Goal: Check status: Check status

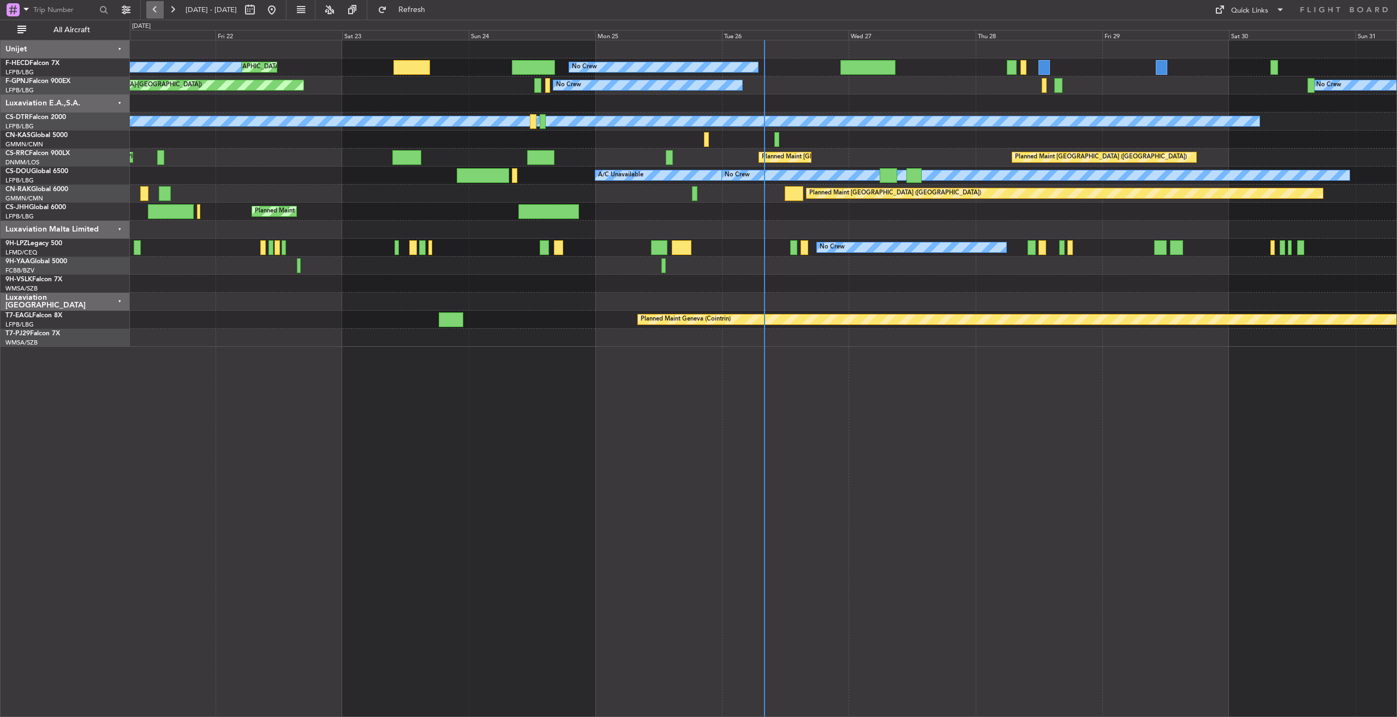
click at [154, 9] on button at bounding box center [154, 9] width 17 height 17
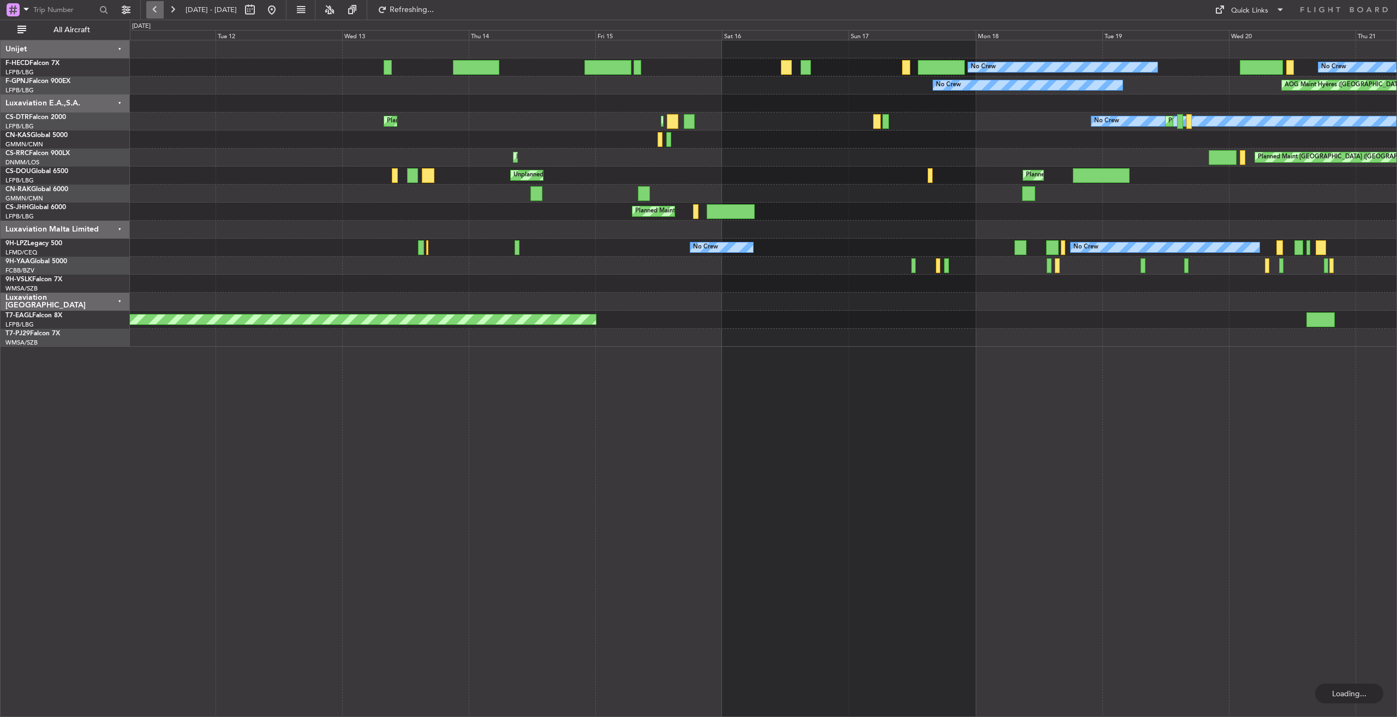
click at [154, 9] on button at bounding box center [154, 9] width 17 height 17
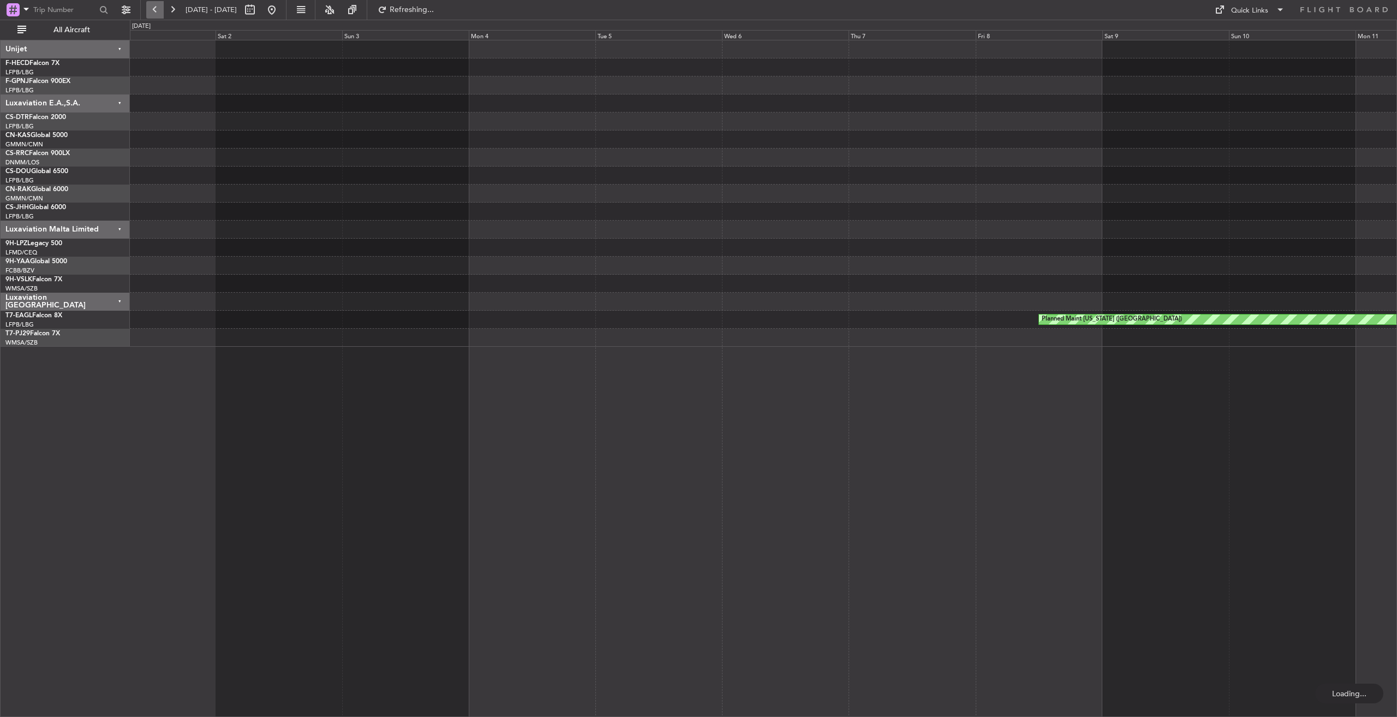
click at [154, 9] on button at bounding box center [154, 9] width 17 height 17
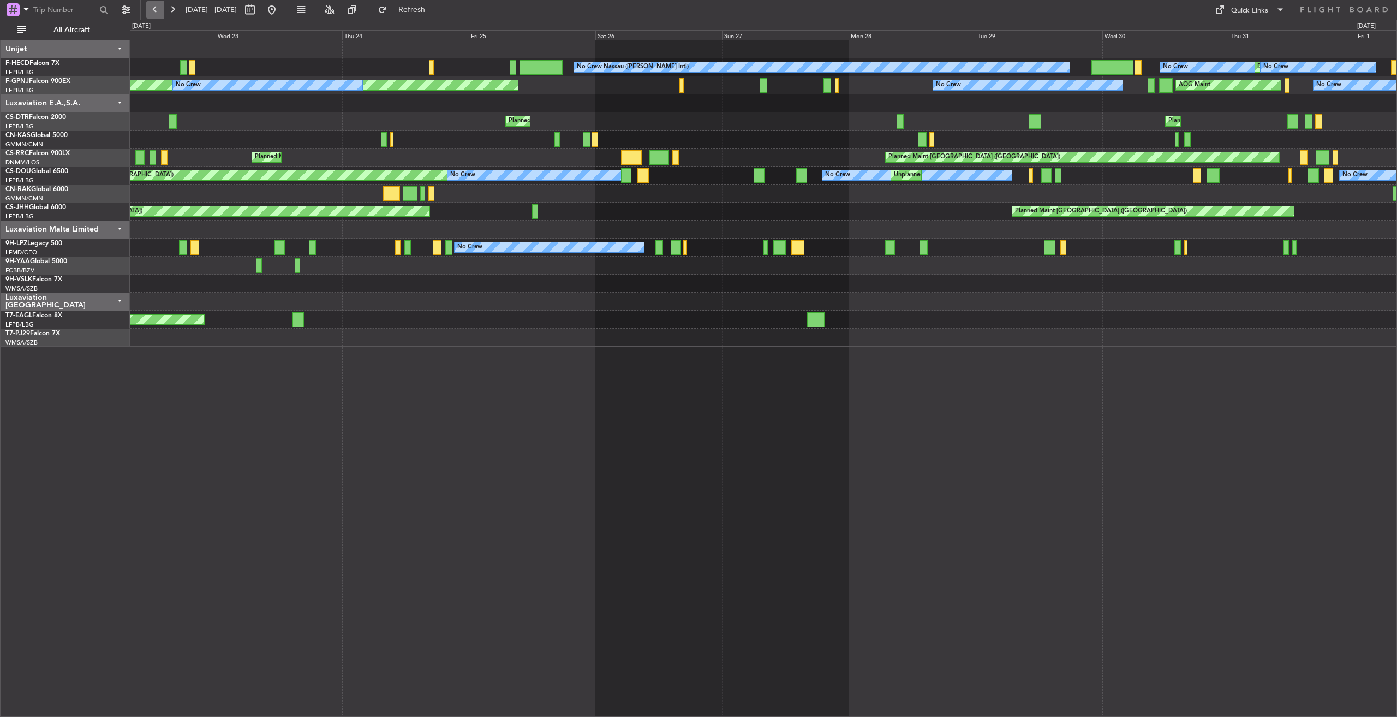
click at [154, 9] on button at bounding box center [154, 9] width 17 height 17
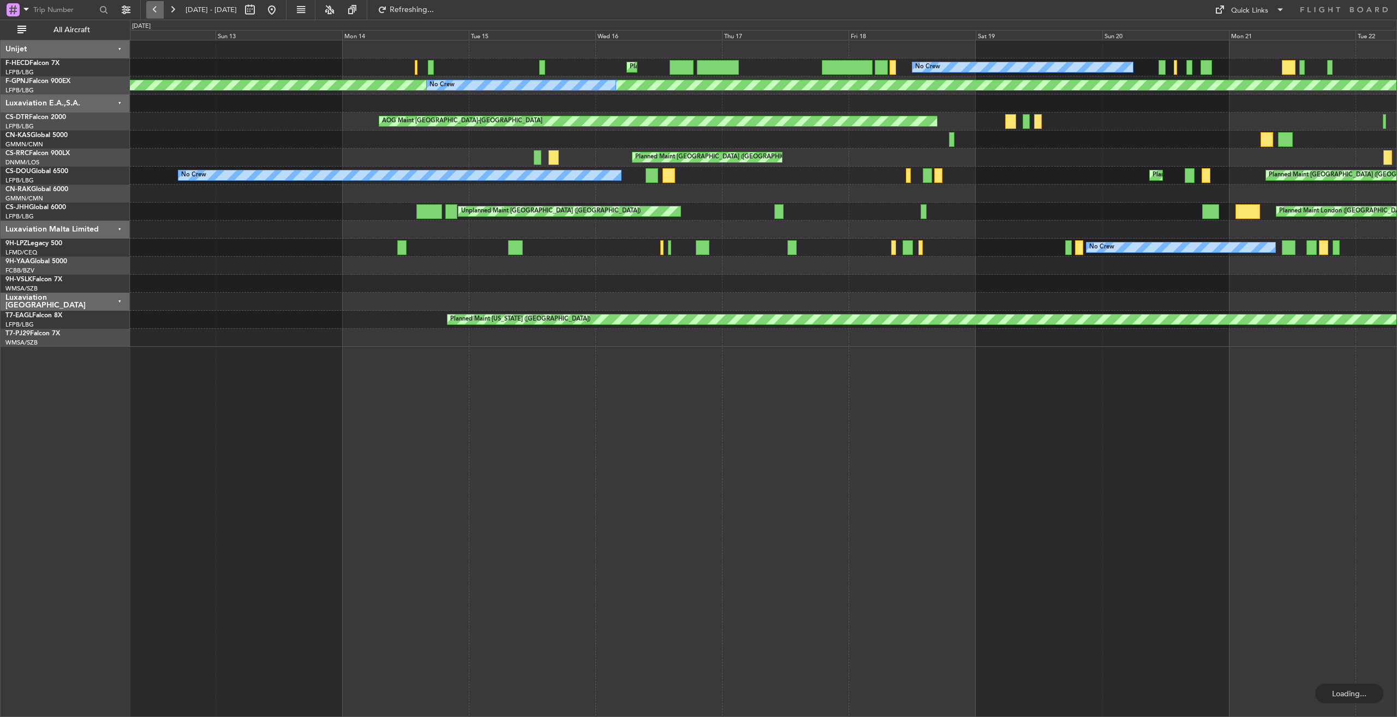
click at [154, 9] on button at bounding box center [154, 9] width 17 height 17
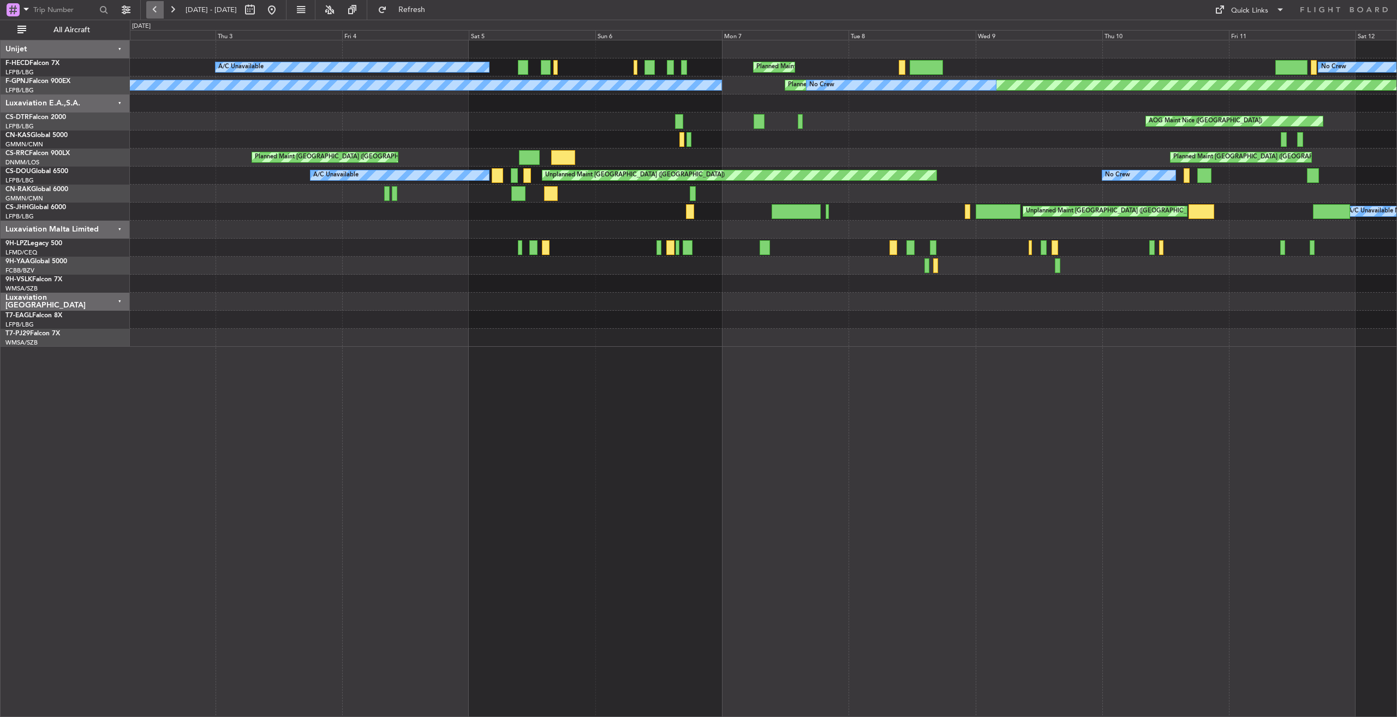
click at [154, 9] on button at bounding box center [154, 9] width 17 height 17
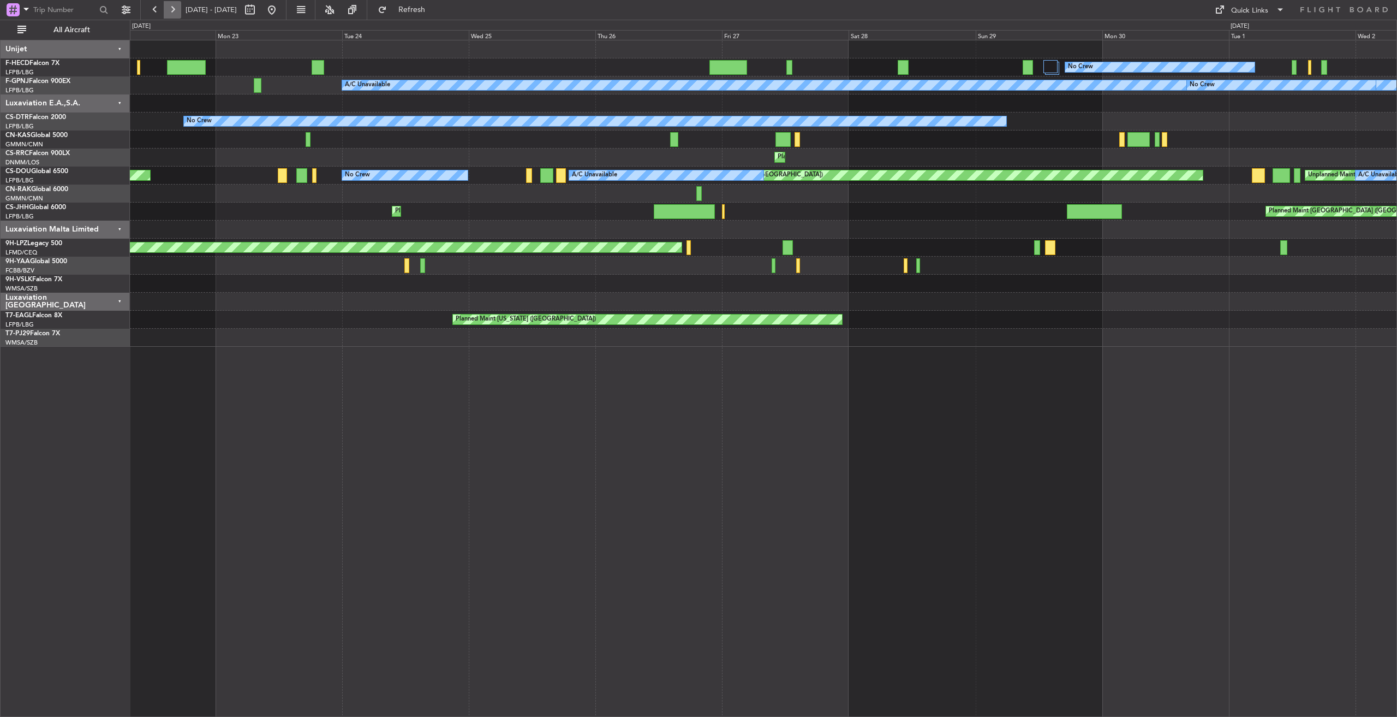
click at [172, 10] on button at bounding box center [172, 9] width 17 height 17
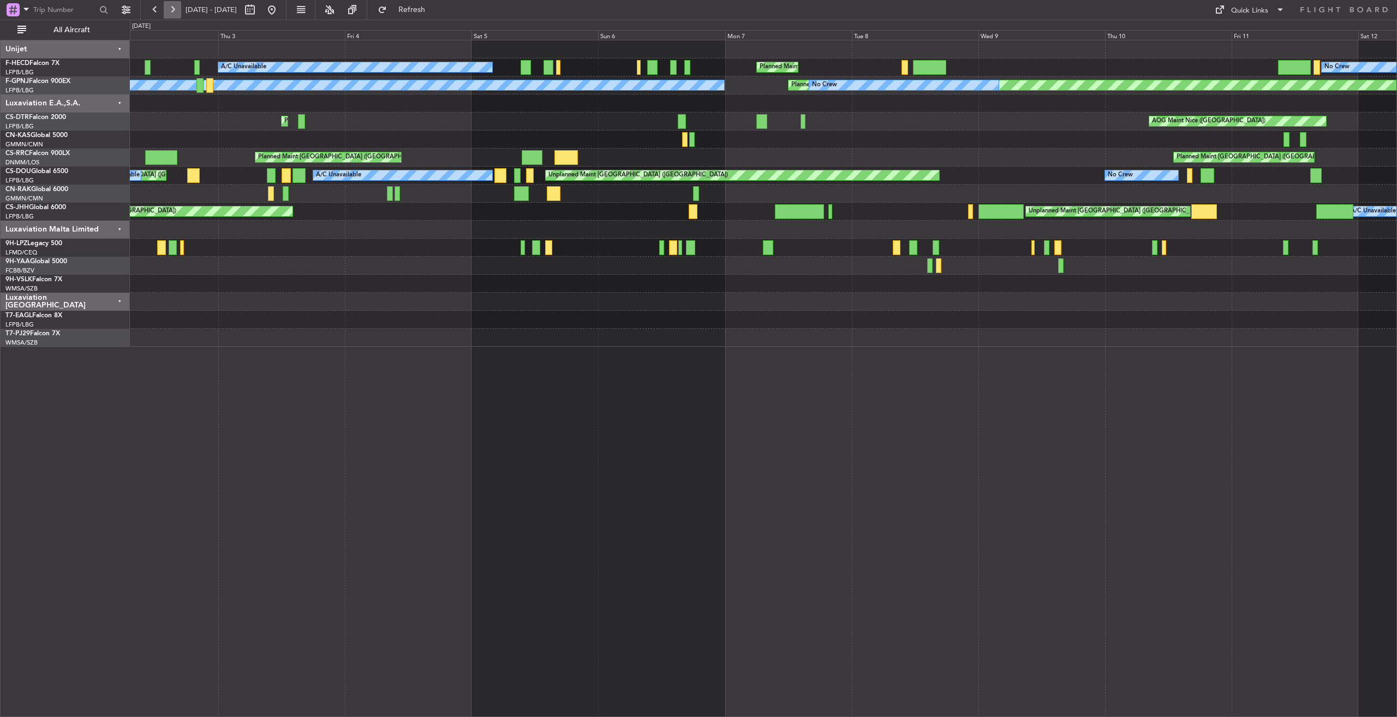
click at [172, 10] on button at bounding box center [172, 9] width 17 height 17
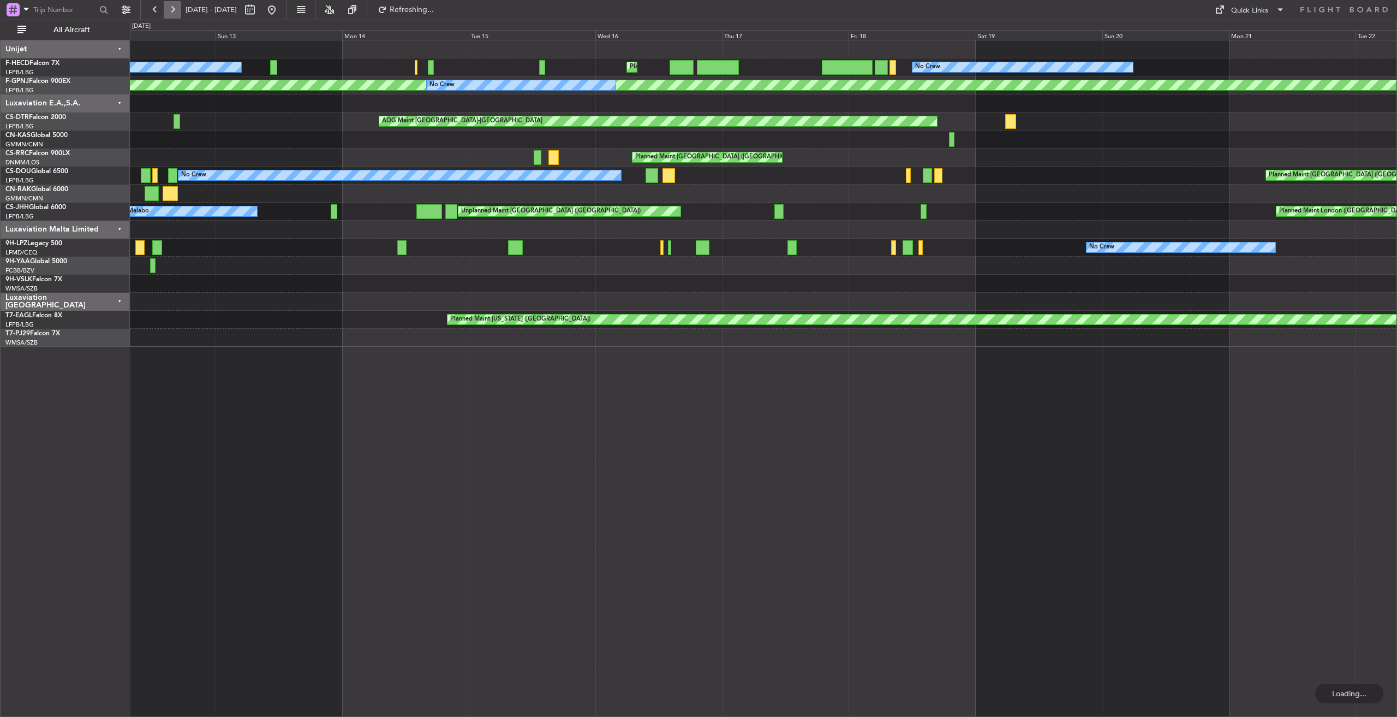
click at [172, 10] on button at bounding box center [172, 9] width 17 height 17
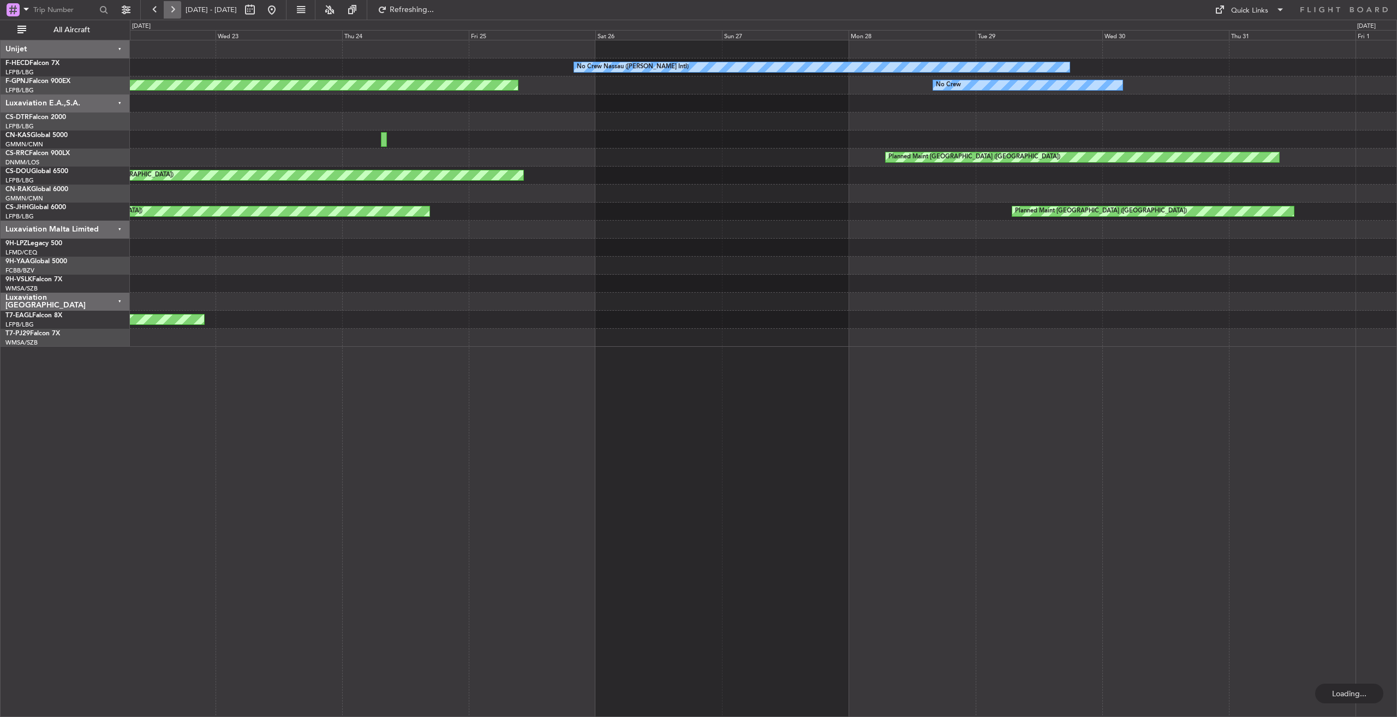
click at [172, 10] on button at bounding box center [172, 9] width 17 height 17
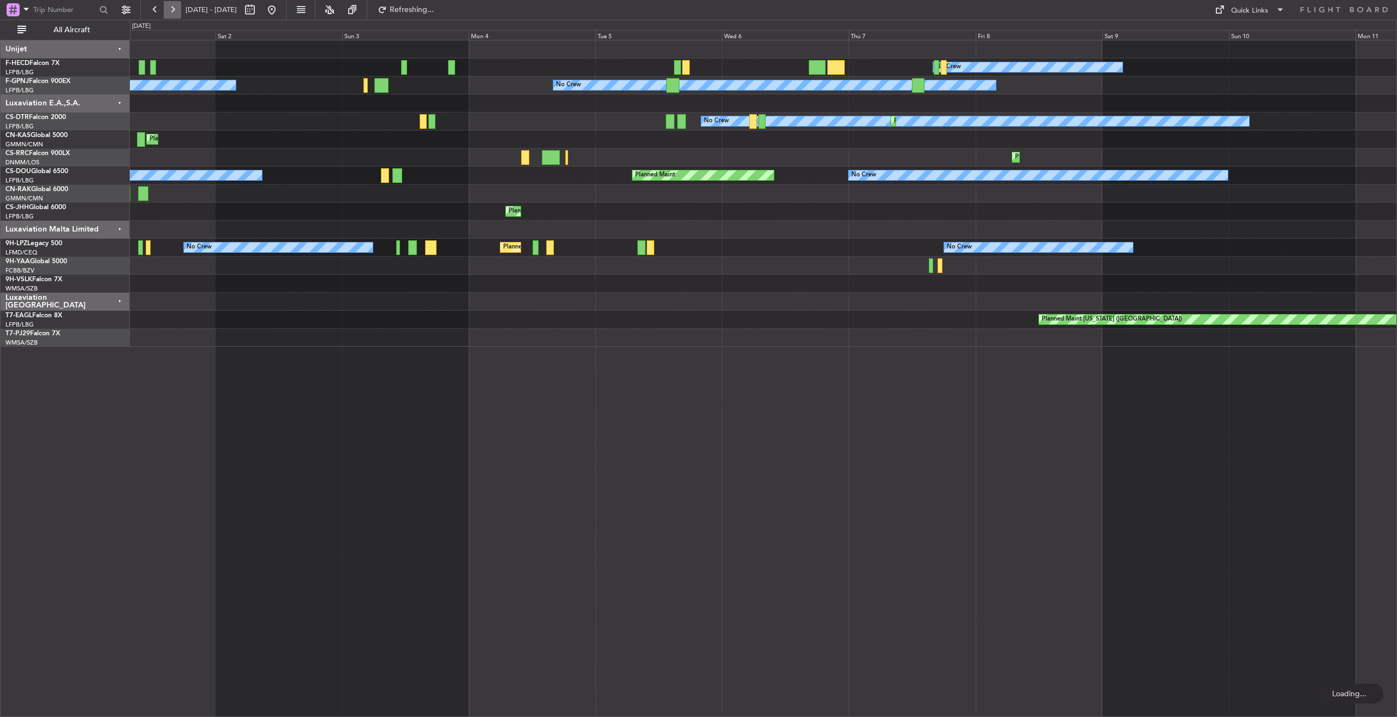
click at [172, 10] on button at bounding box center [172, 9] width 17 height 17
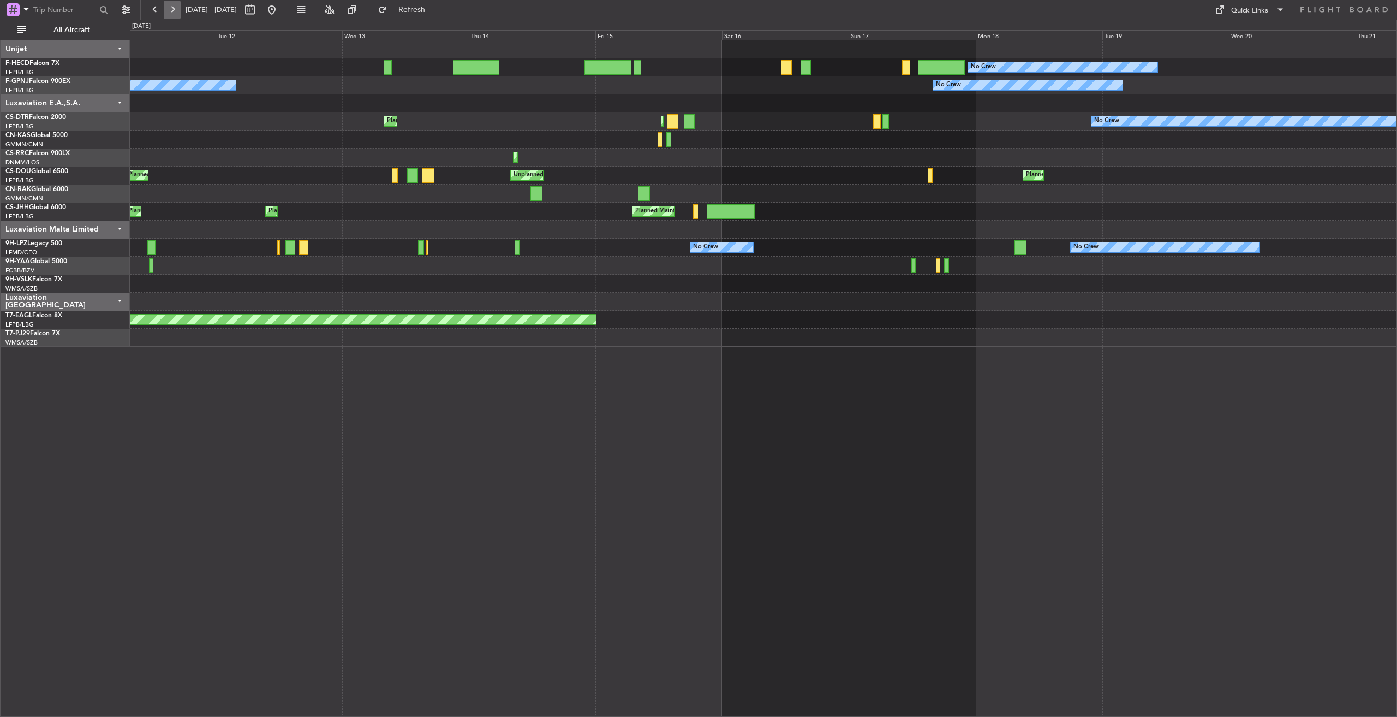
click at [172, 10] on button at bounding box center [172, 9] width 17 height 17
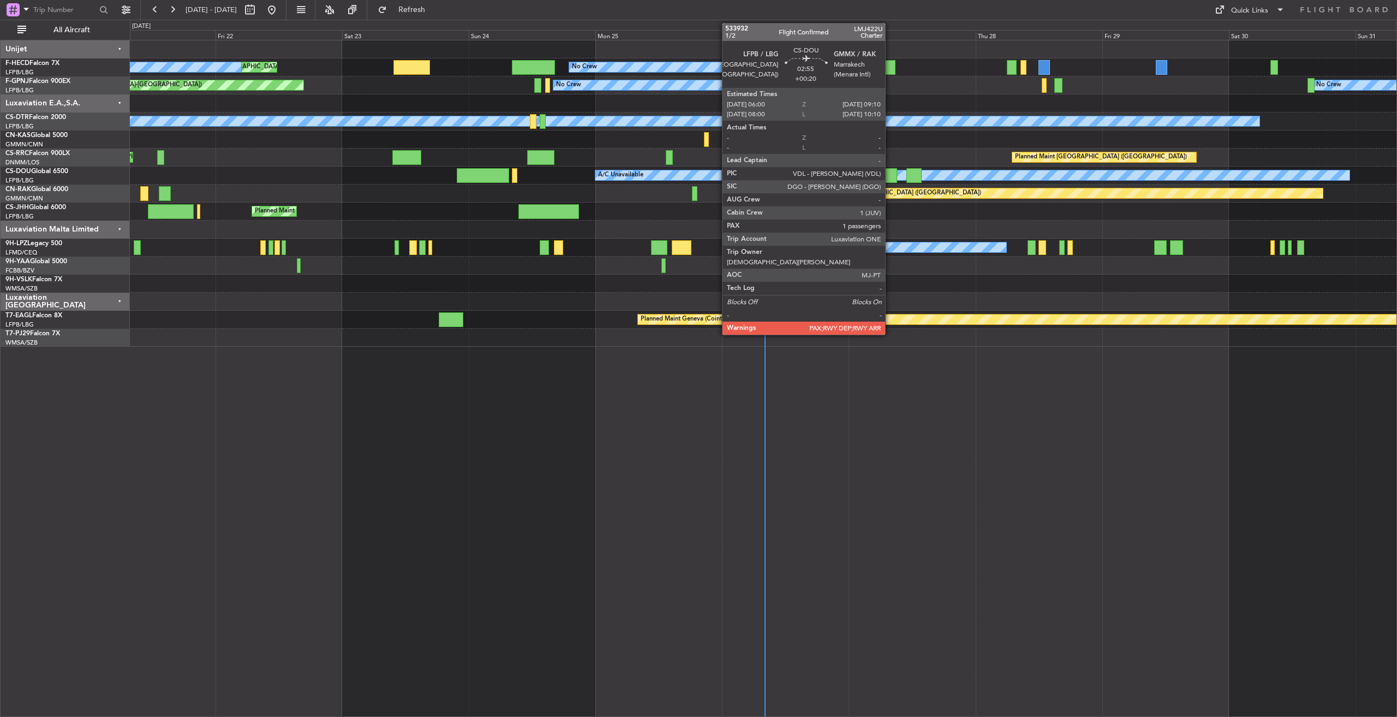
click at [890, 175] on div at bounding box center [888, 175] width 17 height 15
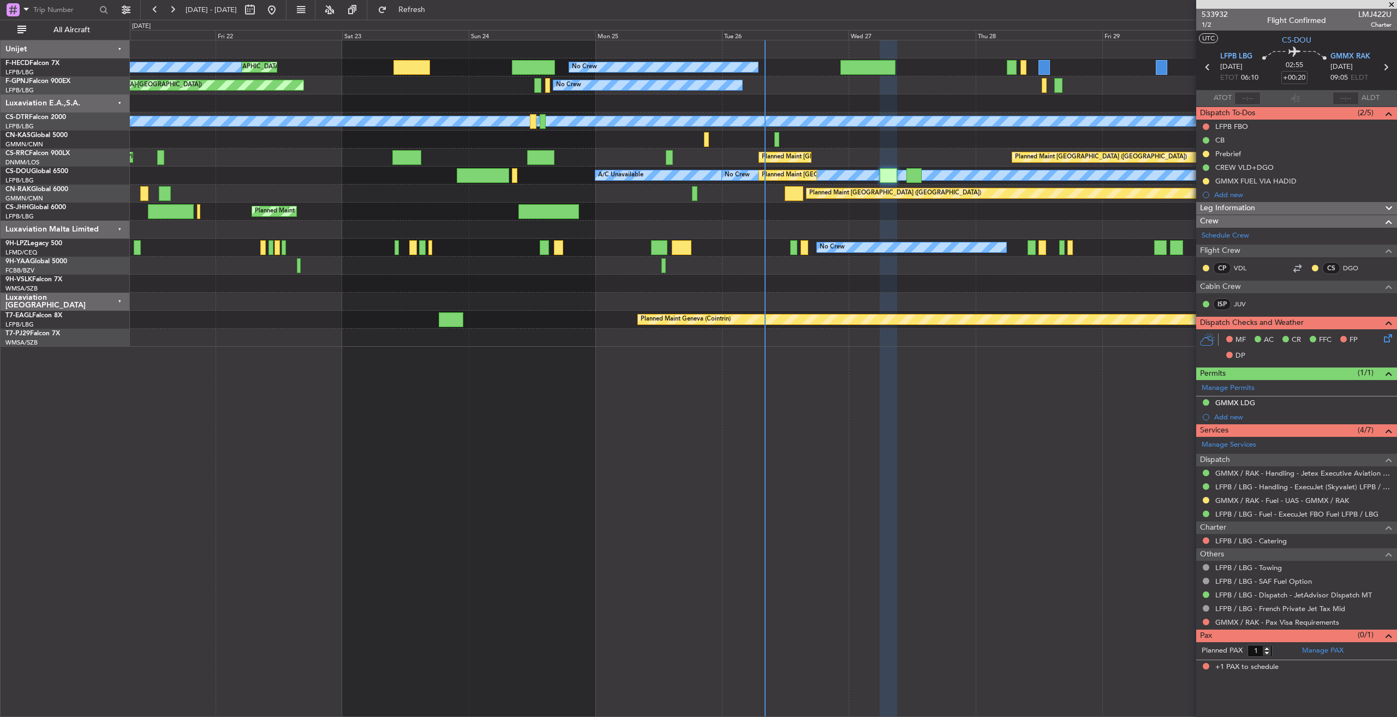
click at [1117, 3] on span at bounding box center [1391, 5] width 11 height 10
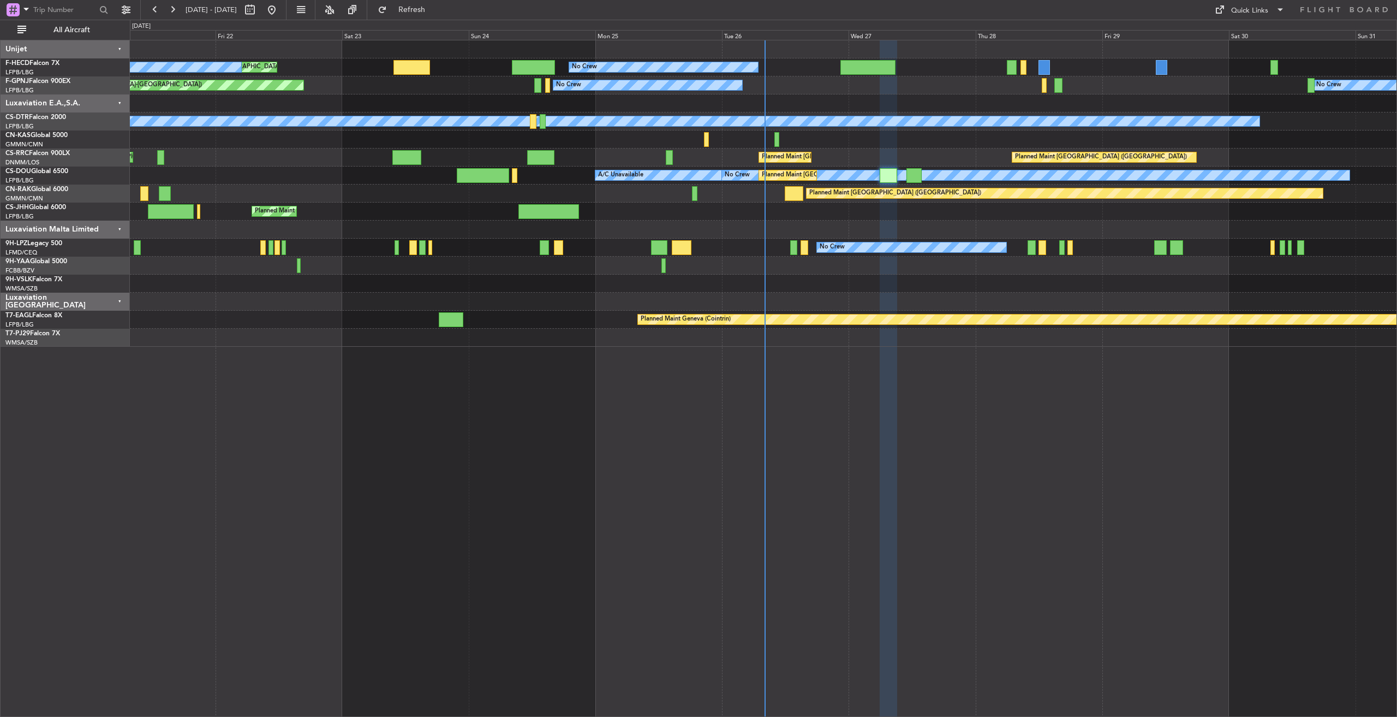
type input "0"
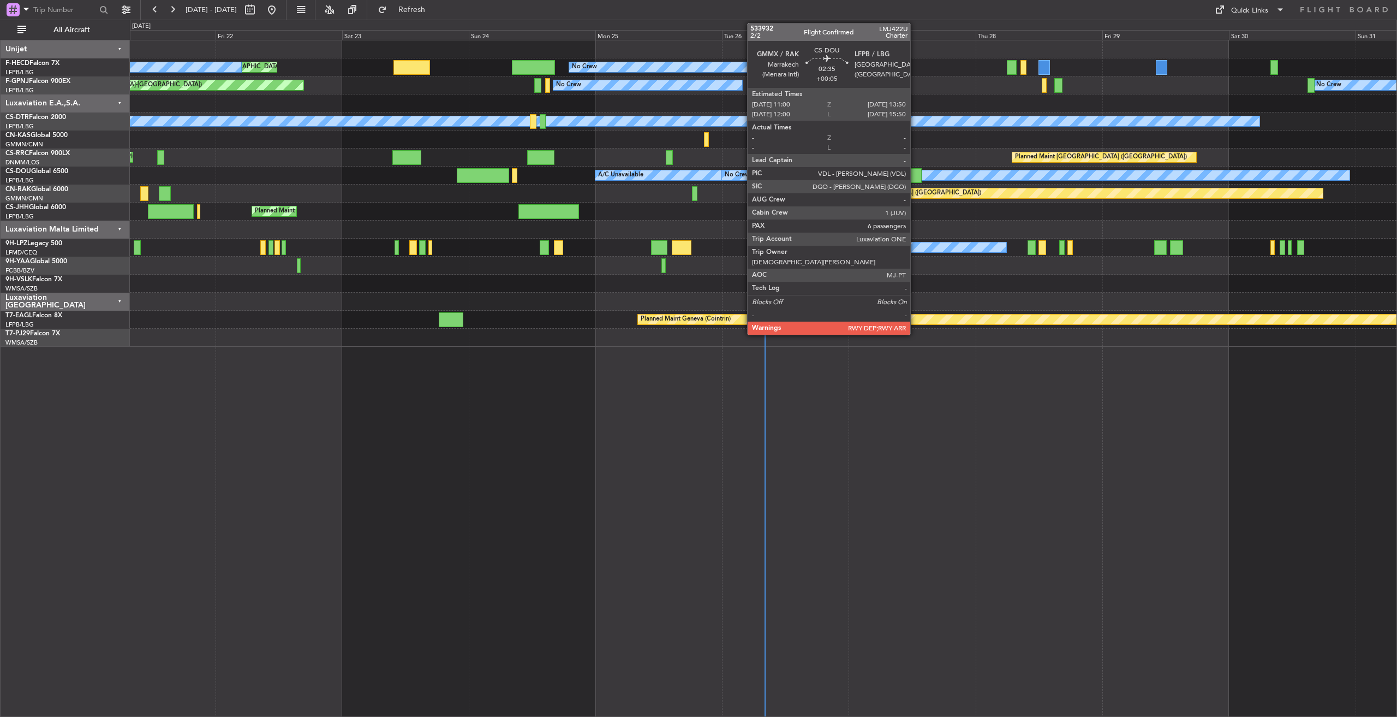
click at [915, 174] on div at bounding box center [913, 175] width 15 height 15
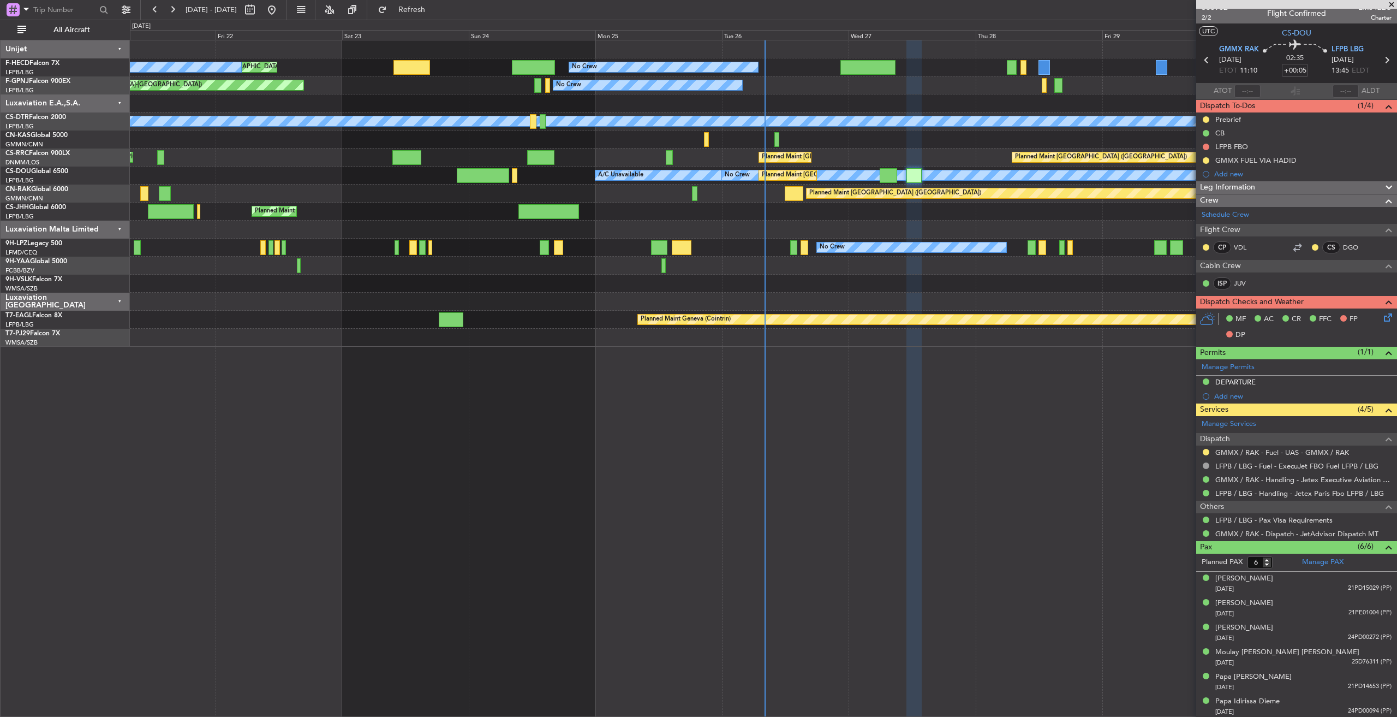
scroll to position [9, 0]
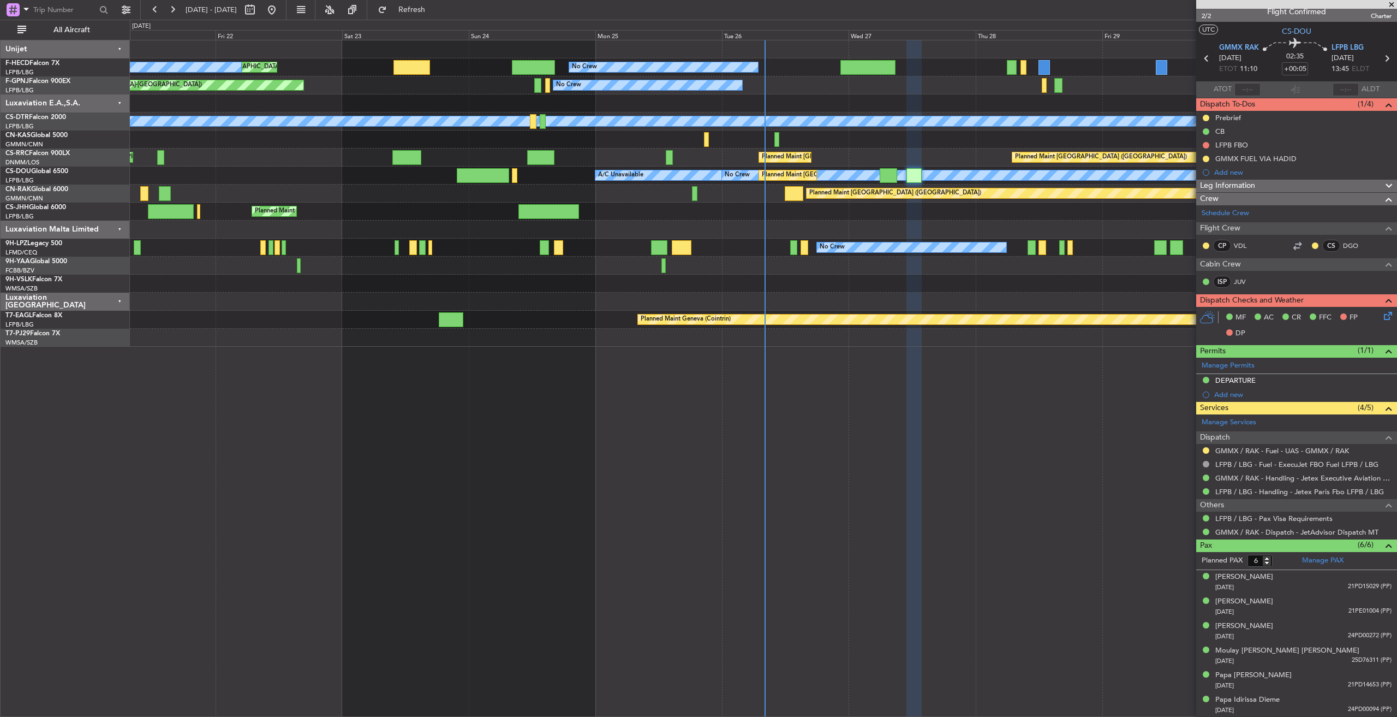
click at [1117, 1] on span at bounding box center [1391, 5] width 11 height 10
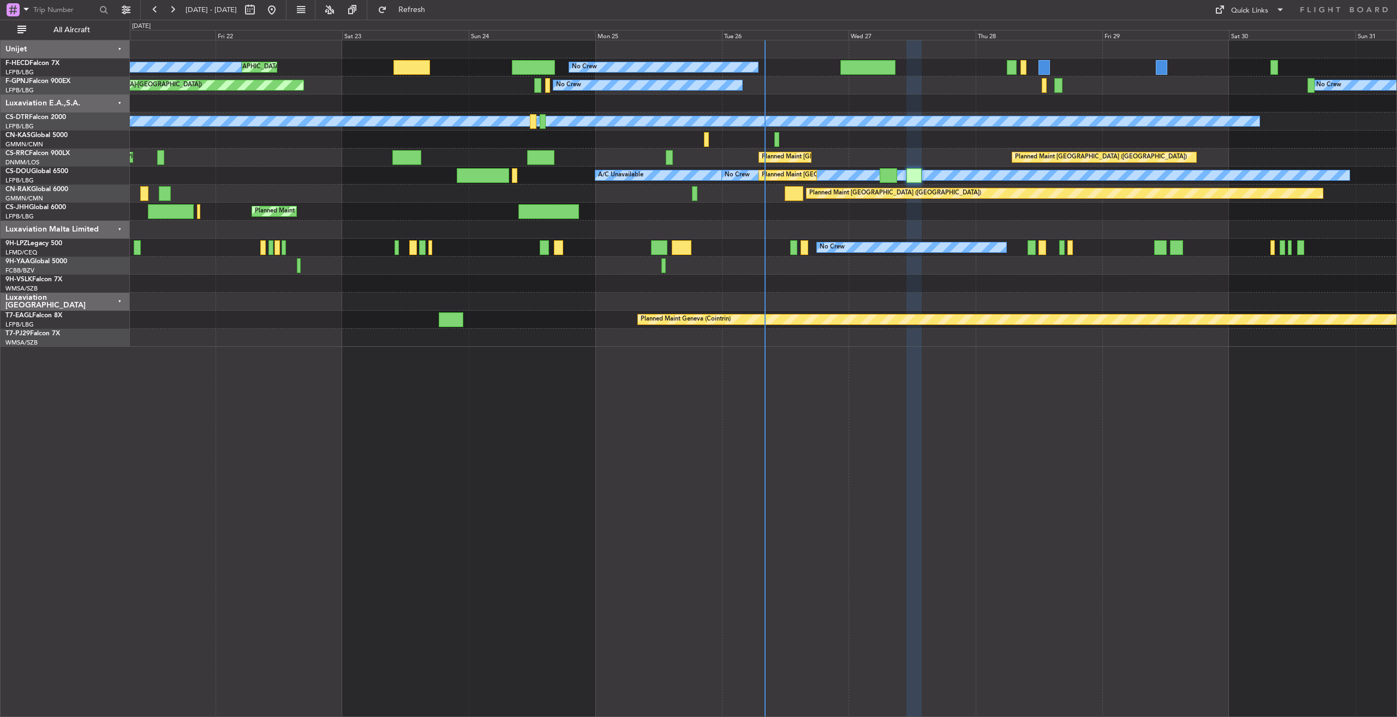
type input "0"
